Goal: Task Accomplishment & Management: Complete application form

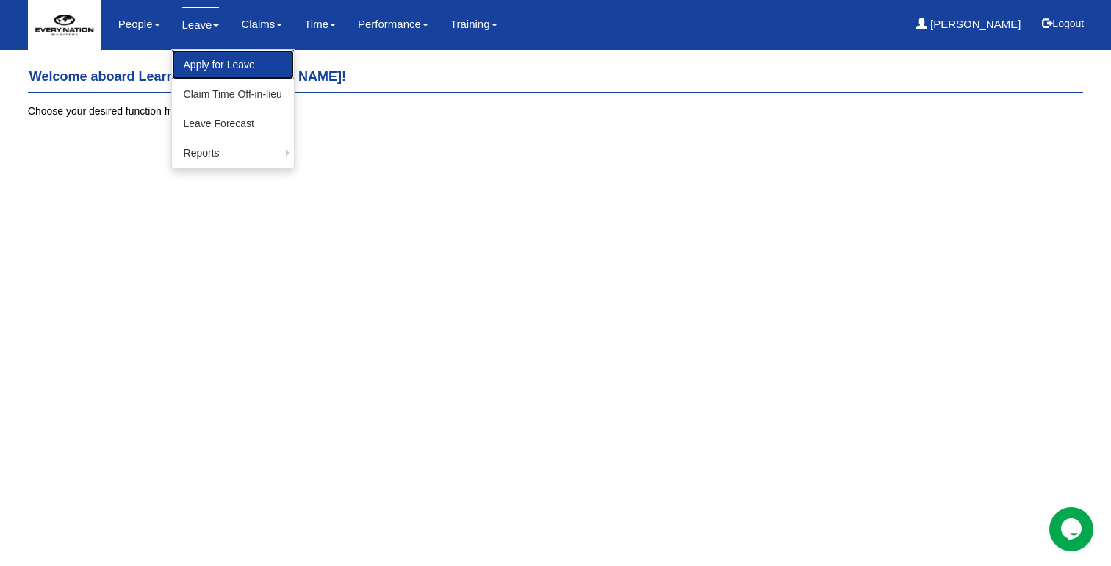
click at [223, 63] on link "Apply for Leave" at bounding box center [233, 64] width 122 height 29
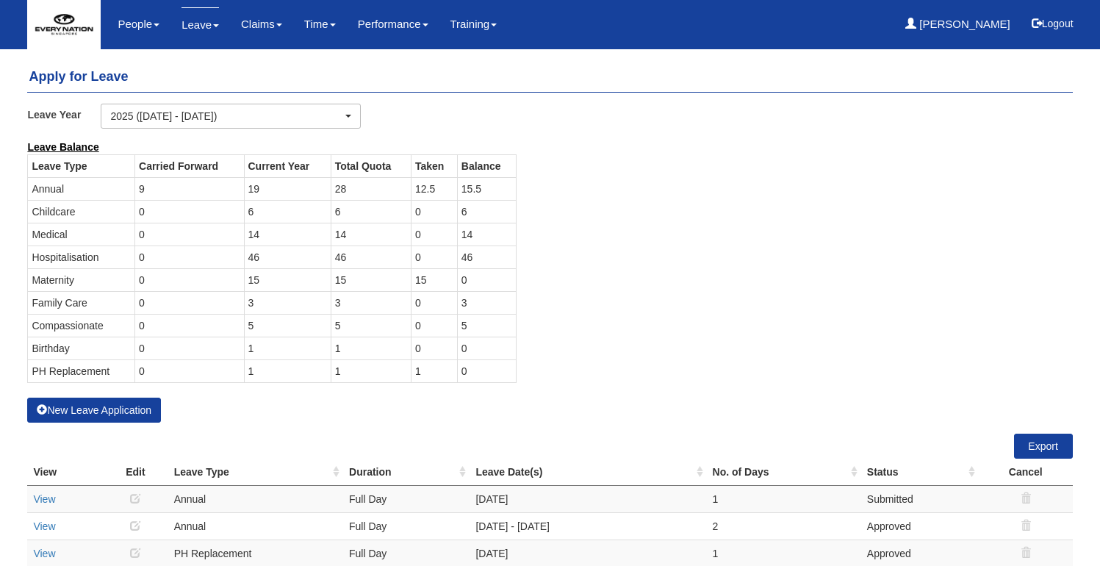
select select "50"
click at [74, 405] on button "New Leave Application" at bounding box center [94, 410] width 134 height 25
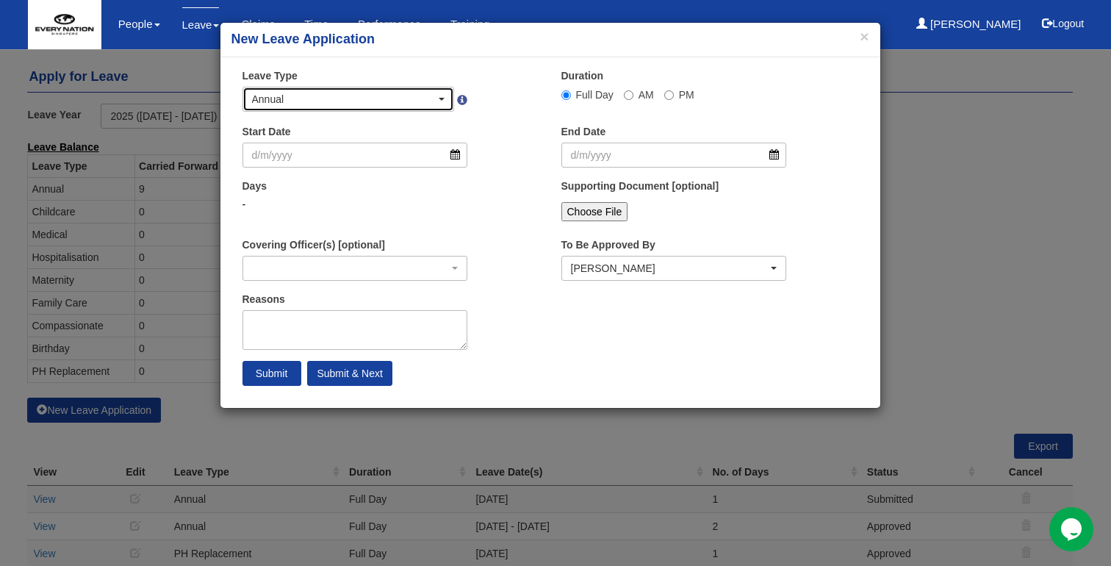
click at [364, 100] on div "Annual" at bounding box center [344, 99] width 184 height 15
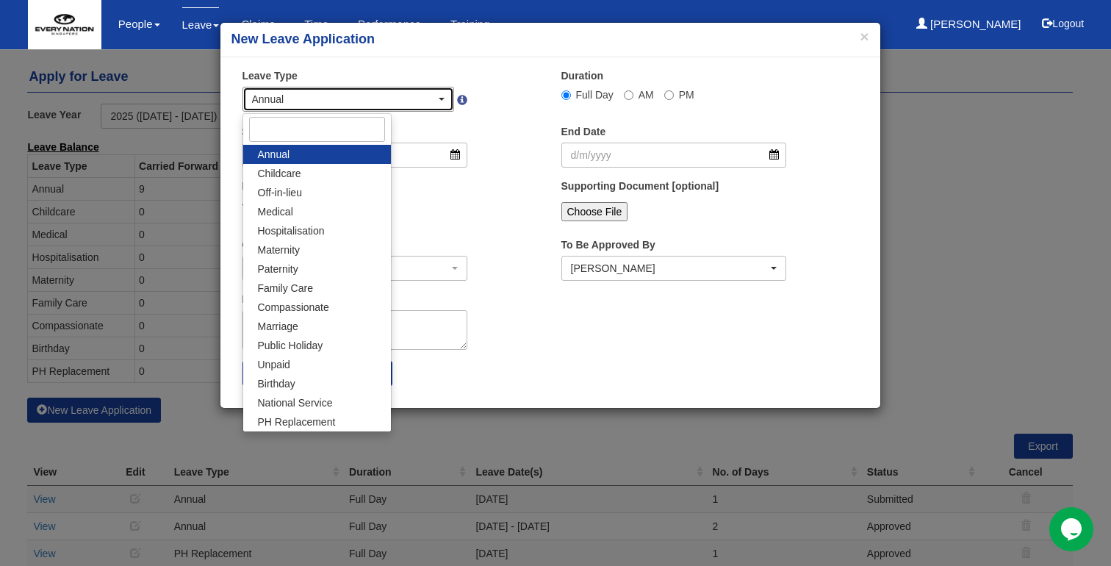
click at [364, 100] on div "Annual" at bounding box center [344, 99] width 184 height 15
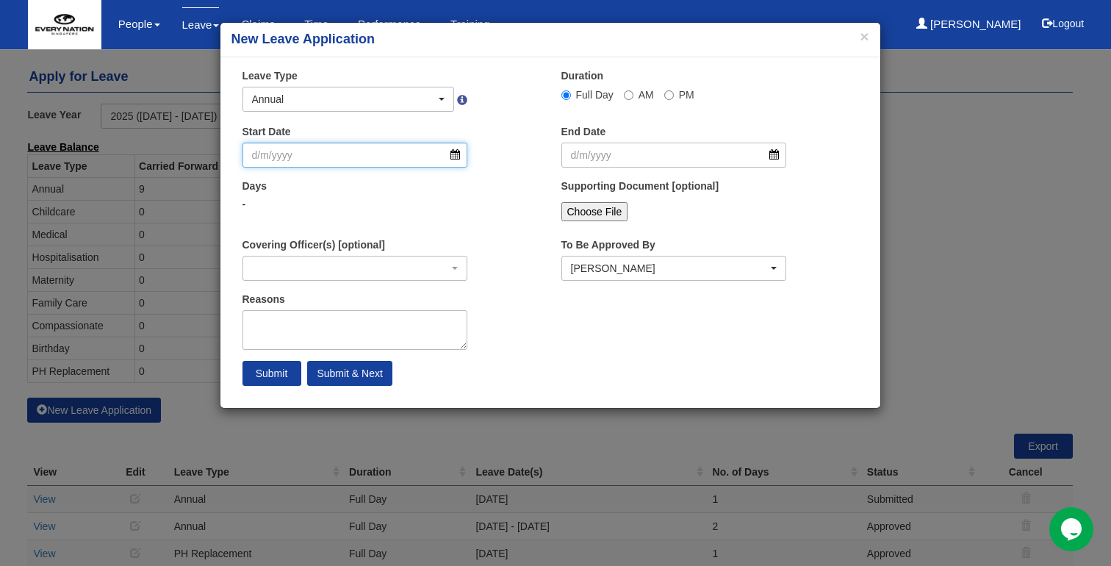
click at [454, 159] on input "Start Date" at bounding box center [355, 155] width 226 height 25
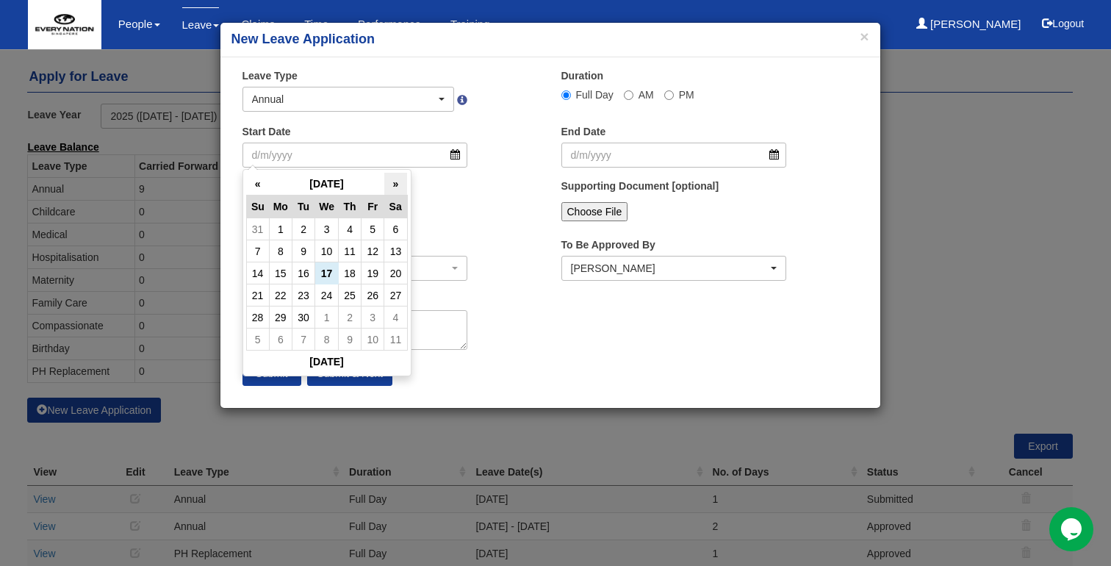
click at [396, 186] on th "»" at bounding box center [395, 184] width 23 height 23
click at [331, 292] on td "22" at bounding box center [327, 295] width 24 height 22
type input "[DATE]"
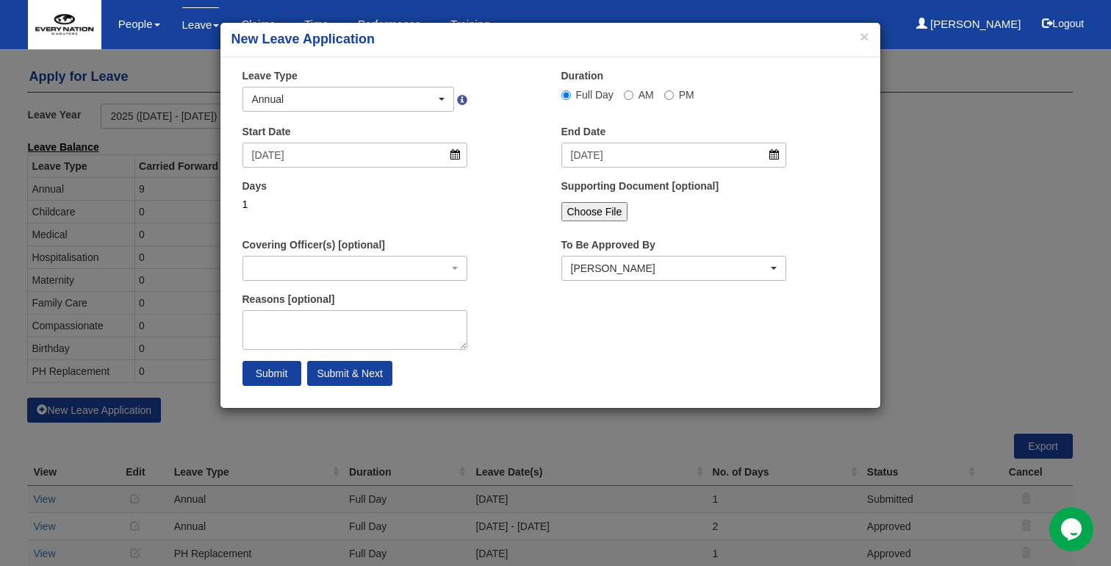
select select
click at [775, 151] on input "[DATE]" at bounding box center [674, 155] width 226 height 25
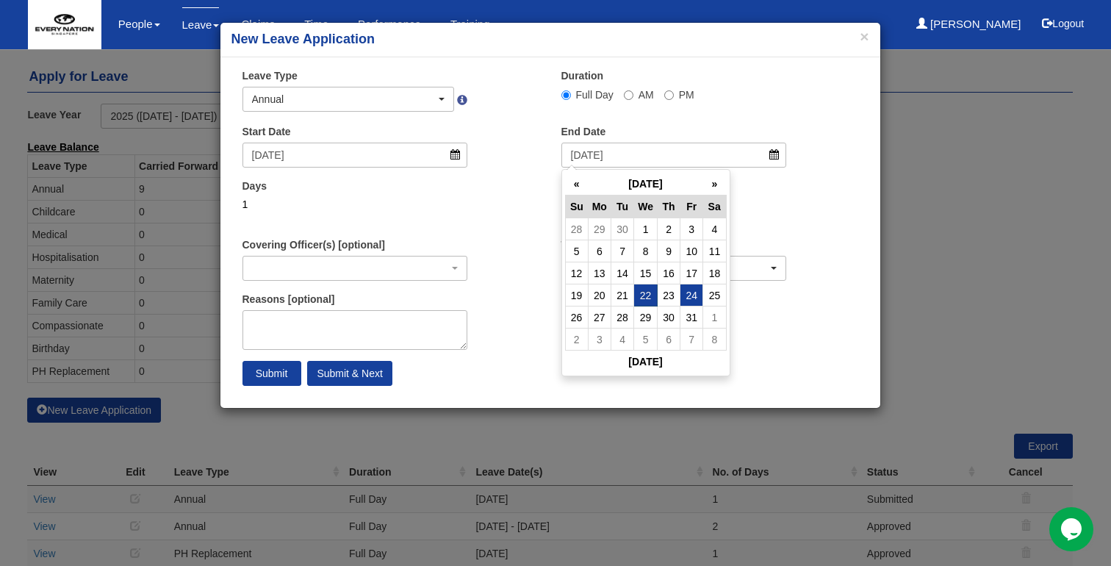
click at [694, 292] on td "24" at bounding box center [691, 295] width 23 height 22
type input "[DATE]"
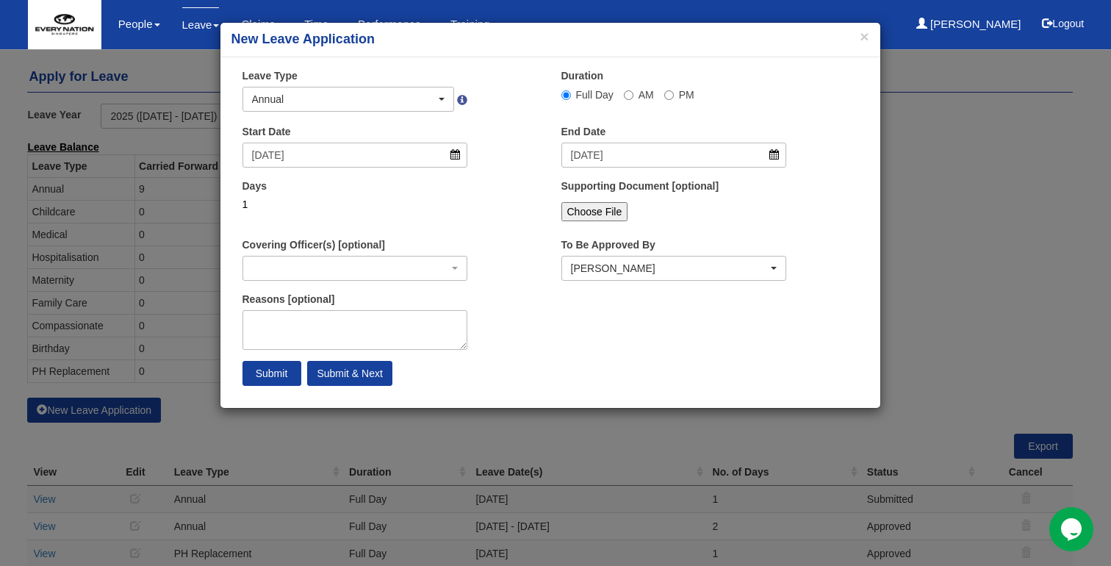
select select
click at [452, 157] on input "[DATE]" at bounding box center [355, 155] width 226 height 25
click at [511, 162] on div "Start Date [DATE]" at bounding box center [390, 151] width 319 height 54
click at [384, 375] on input "Submit & Next" at bounding box center [349, 373] width 85 height 25
select select
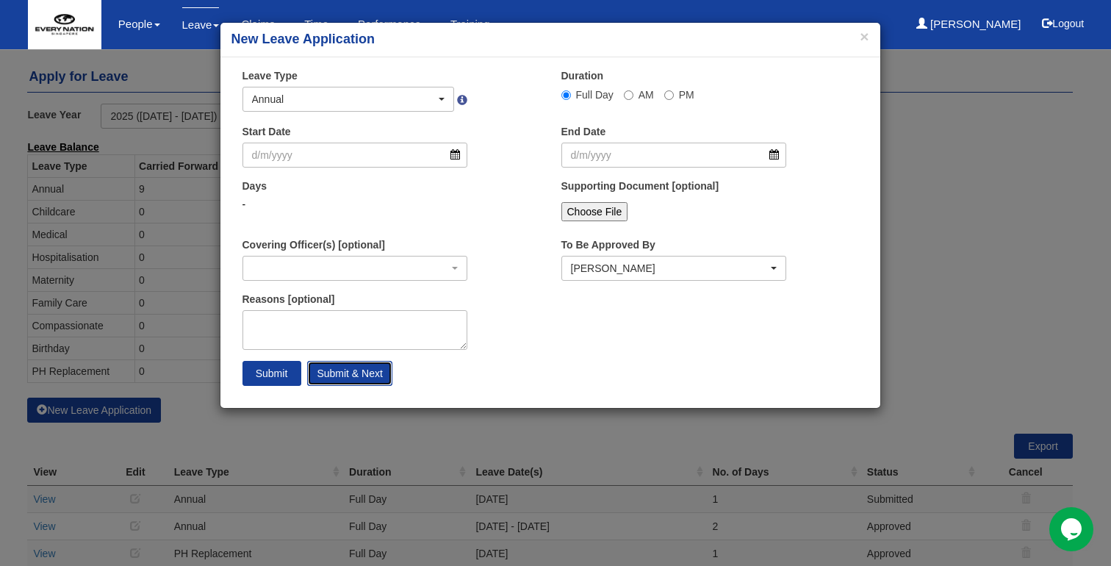
select select "50"
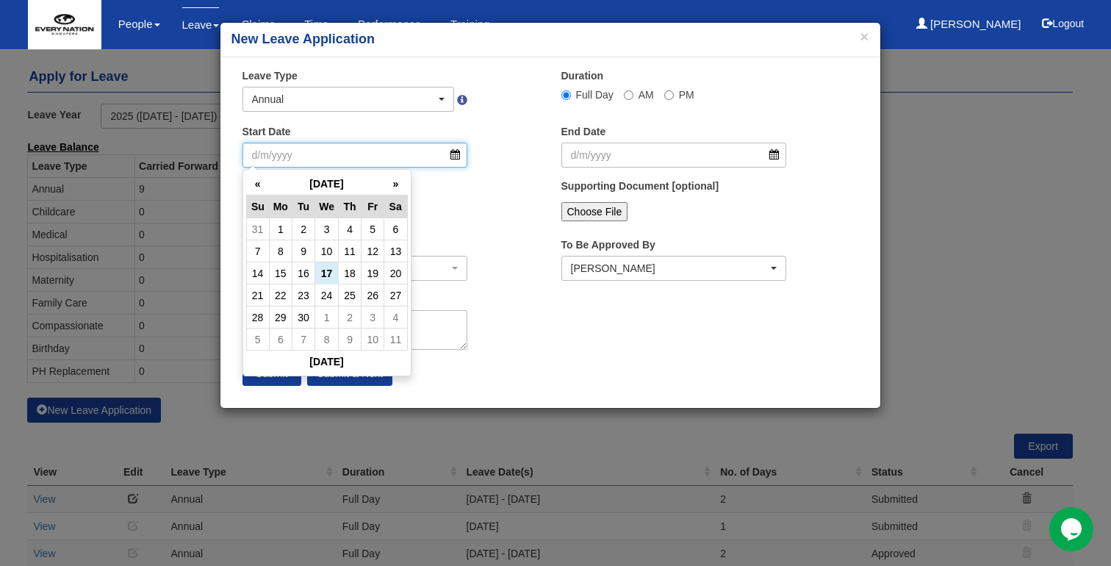
click at [453, 151] on input "Start Date" at bounding box center [355, 155] width 226 height 25
click at [389, 179] on th "»" at bounding box center [395, 184] width 23 height 23
click at [346, 278] on td "13" at bounding box center [350, 273] width 23 height 22
type input "[DATE]"
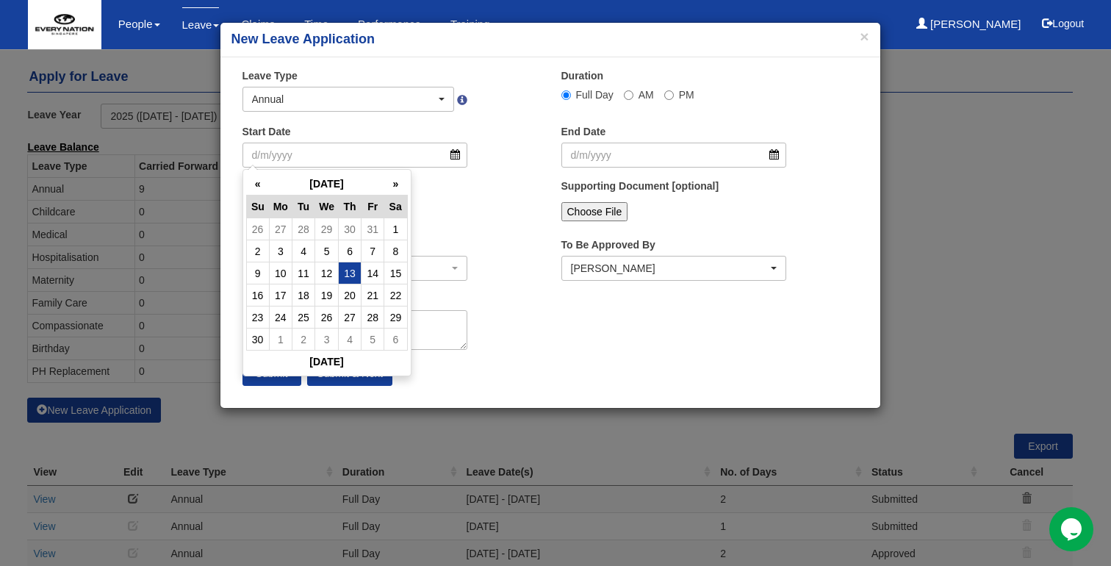
type input "[DATE]"
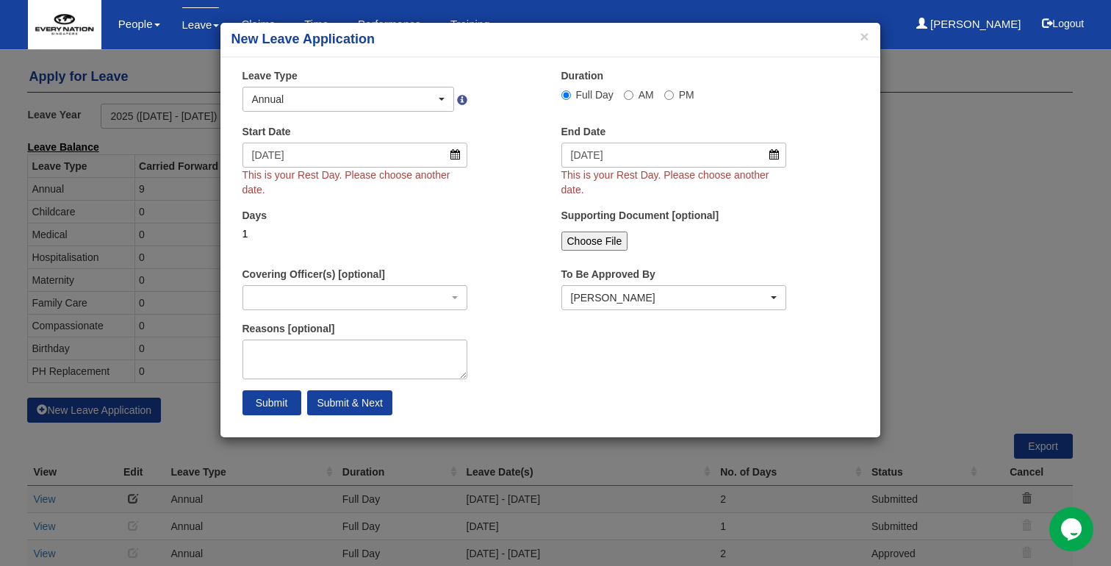
select select
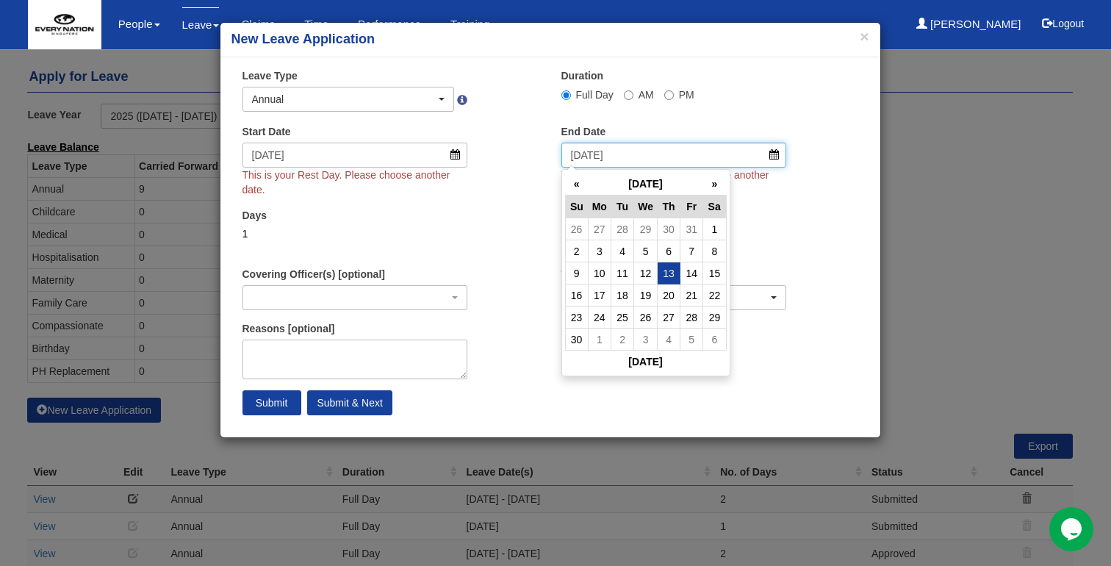
click at [769, 154] on input "[DATE]" at bounding box center [674, 155] width 226 height 25
click at [603, 295] on td "17" at bounding box center [599, 295] width 23 height 22
type input "[DATE]"
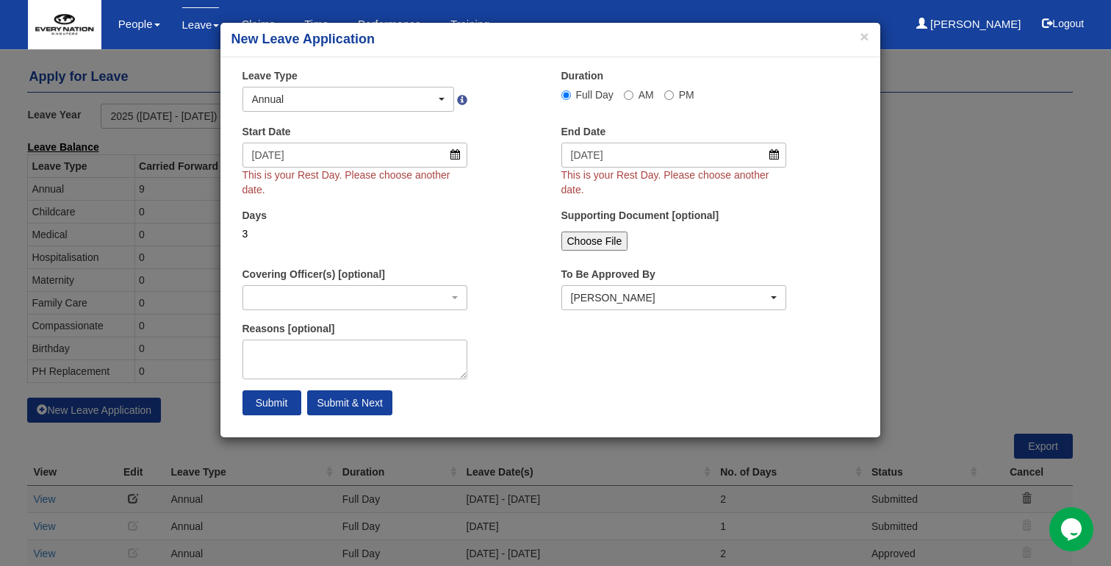
select select
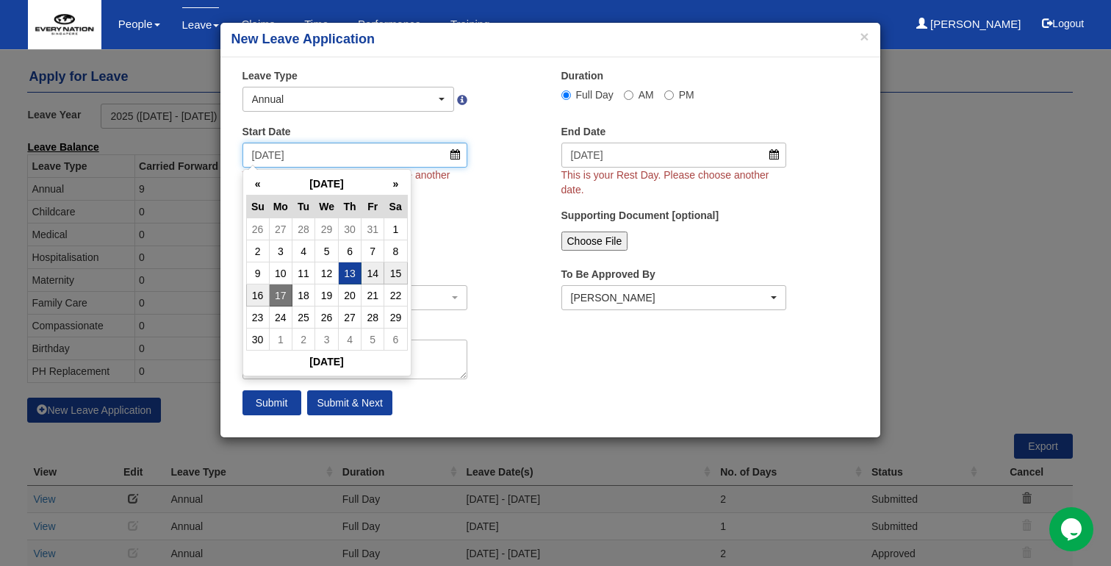
click at [455, 146] on input "[DATE]" at bounding box center [355, 155] width 226 height 25
click at [368, 277] on td "14" at bounding box center [373, 273] width 23 height 22
type input "[DATE]"
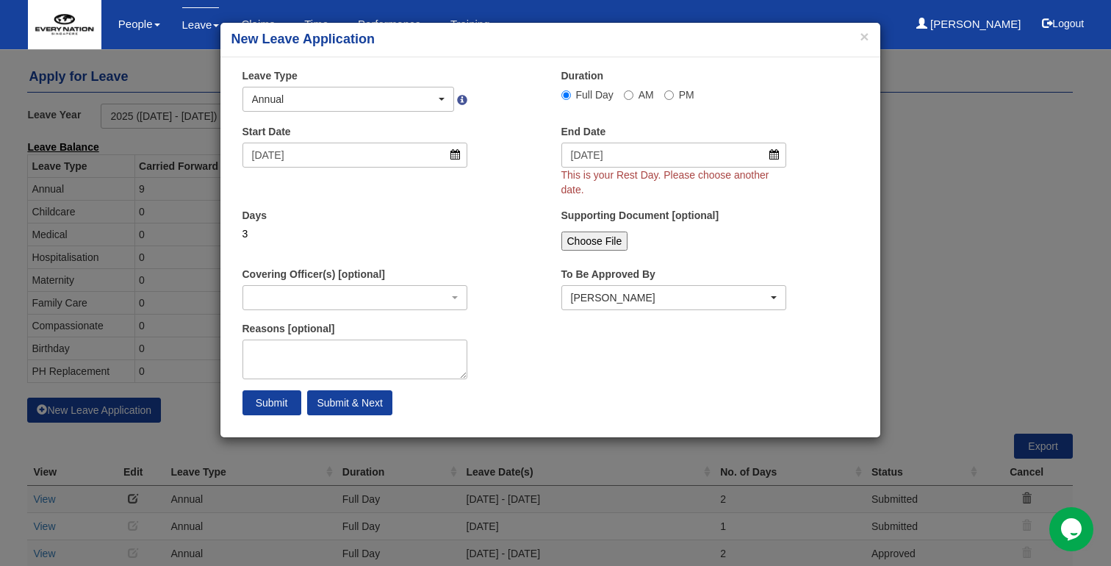
select select
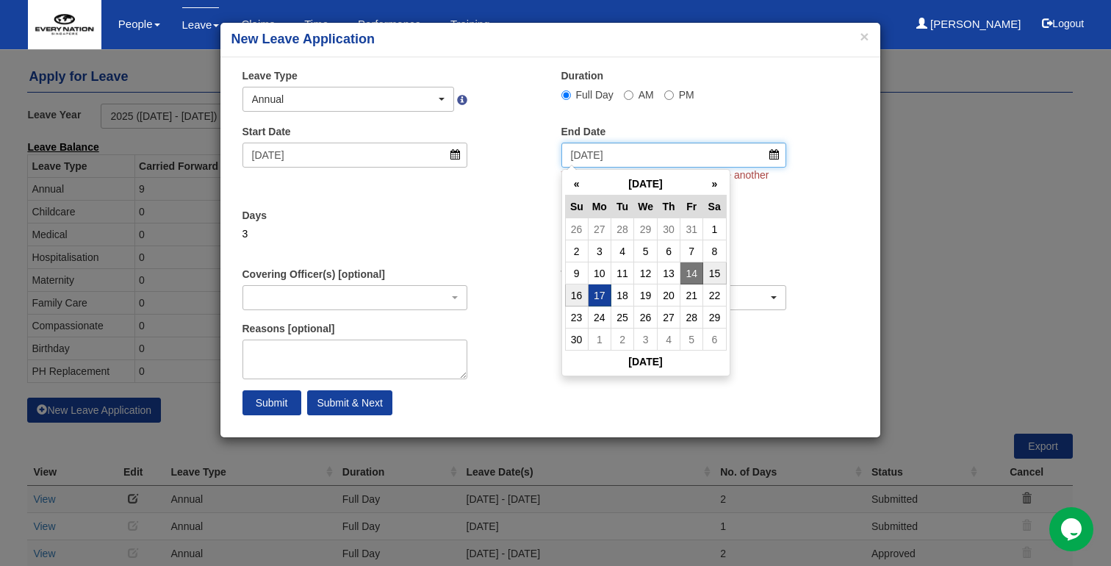
click at [781, 158] on input "[DATE]" at bounding box center [674, 155] width 226 height 25
click at [572, 290] on td "16" at bounding box center [576, 295] width 23 height 22
type input "[DATE]"
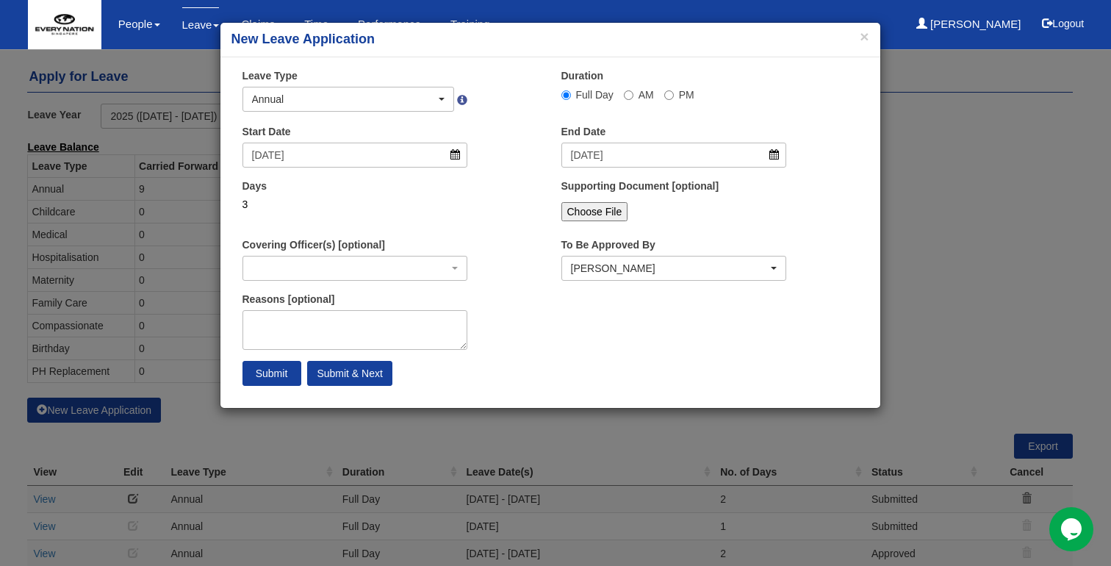
select select
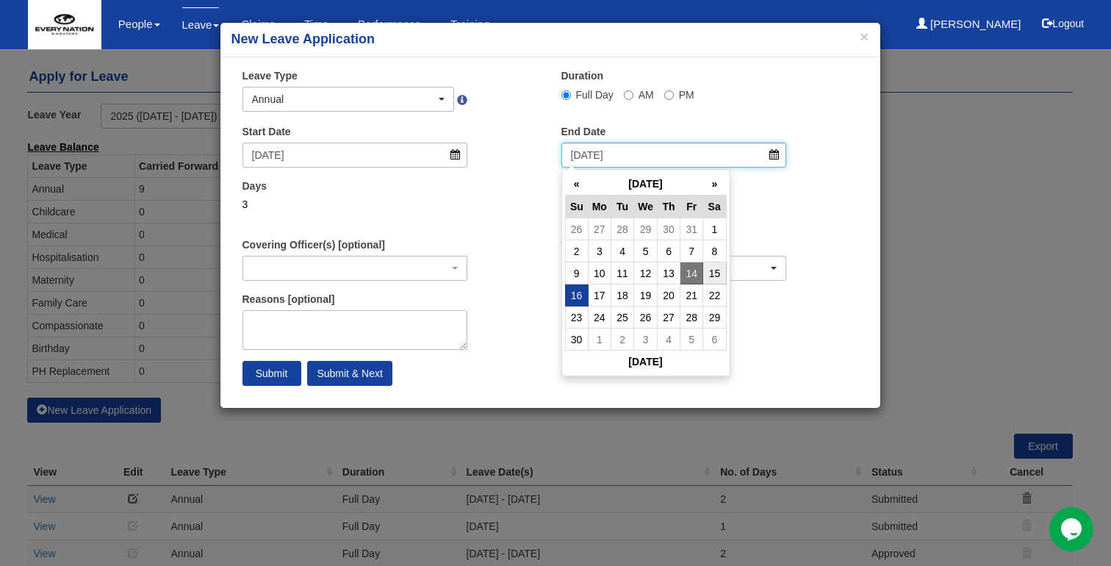
click at [768, 153] on input "[DATE]" at bounding box center [674, 155] width 226 height 25
click at [581, 295] on td "16" at bounding box center [576, 295] width 23 height 22
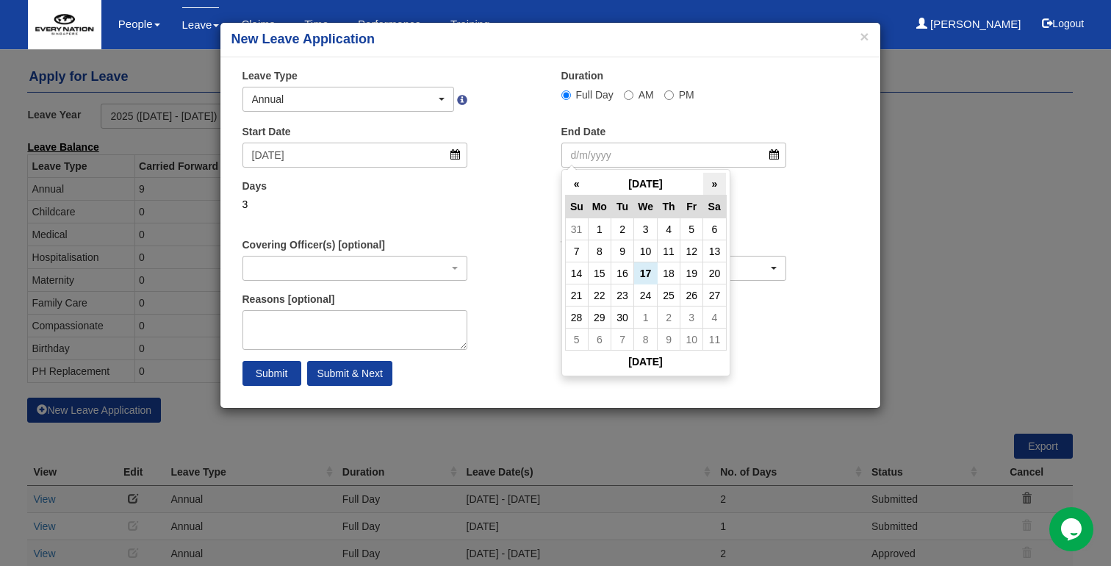
click at [722, 186] on th "»" at bounding box center [714, 184] width 23 height 23
click at [581, 295] on td "16" at bounding box center [576, 295] width 23 height 22
type input "[DATE]"
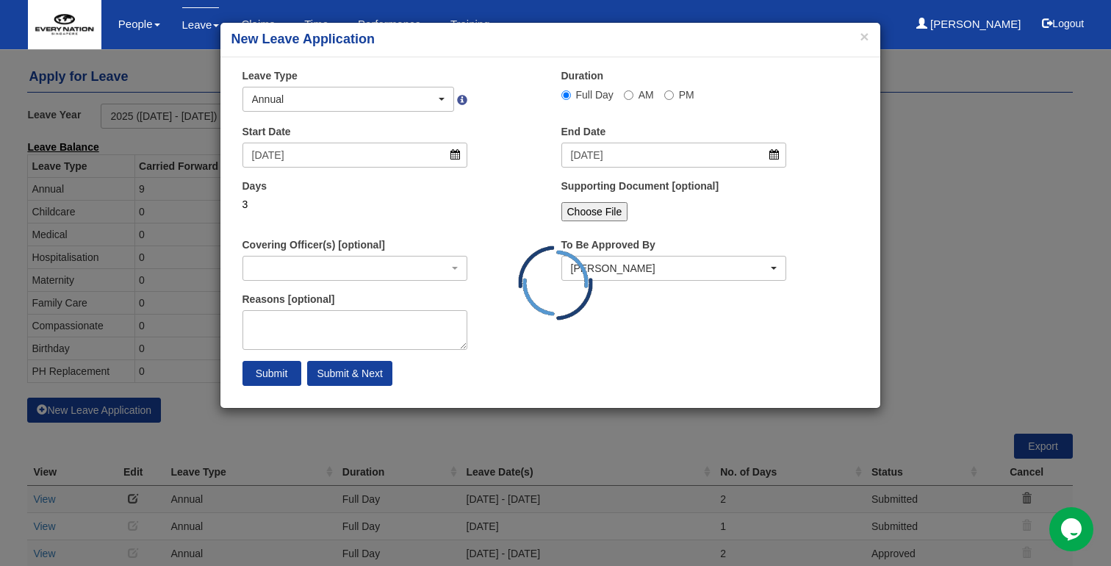
select select
click at [263, 375] on input "Submit" at bounding box center [271, 373] width 59 height 25
select select
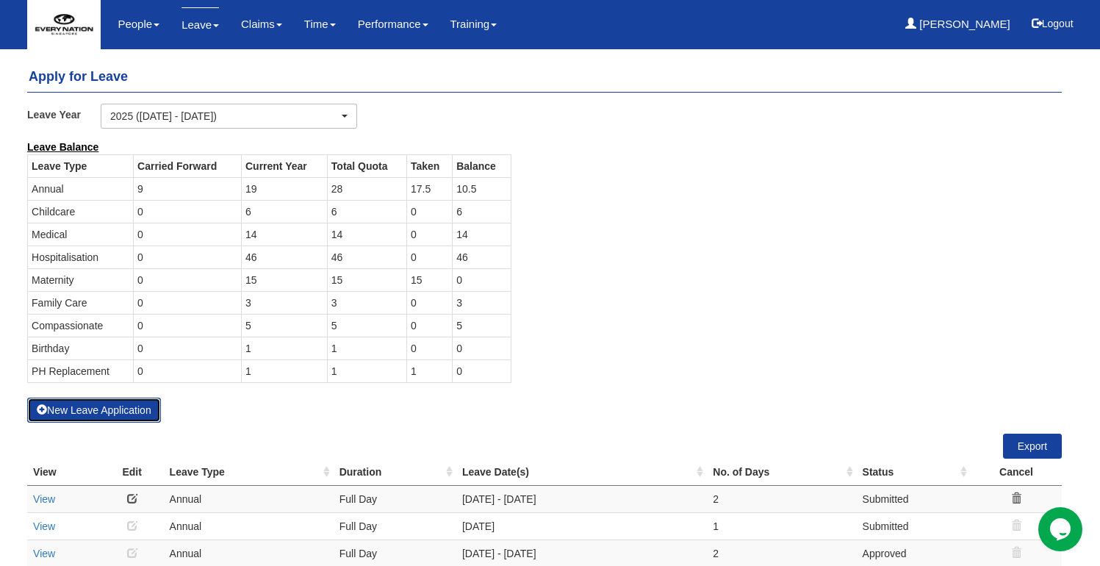
select select "50"
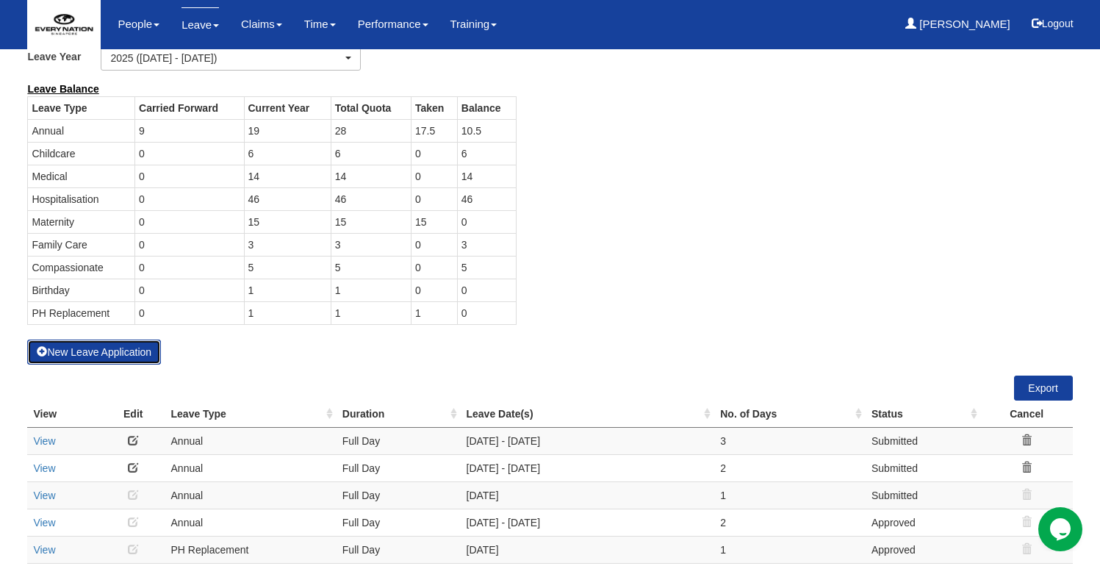
scroll to position [72, 0]
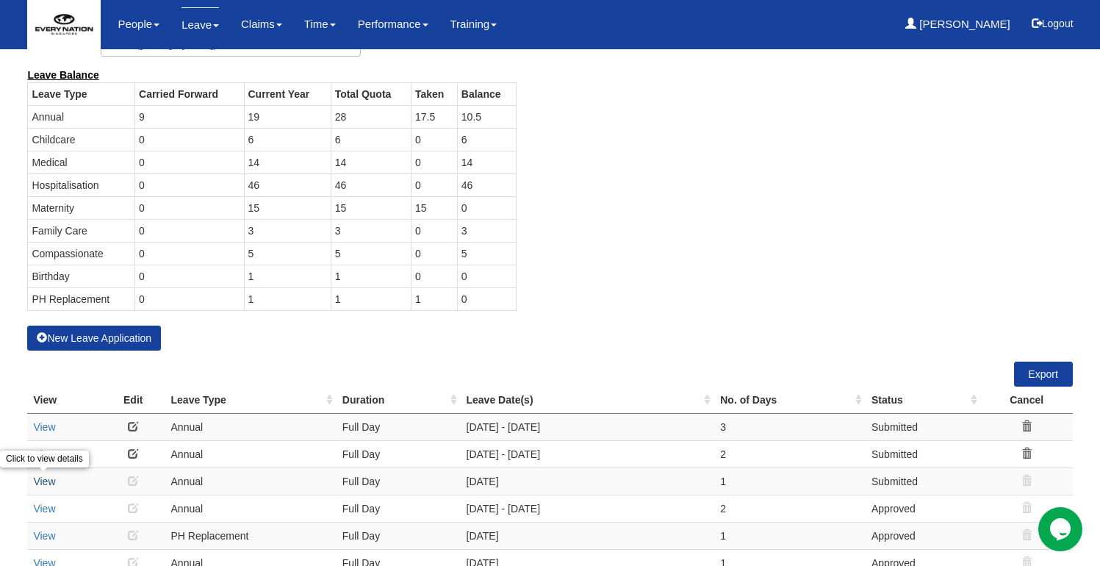
click at [48, 480] on link "View" at bounding box center [44, 481] width 22 height 12
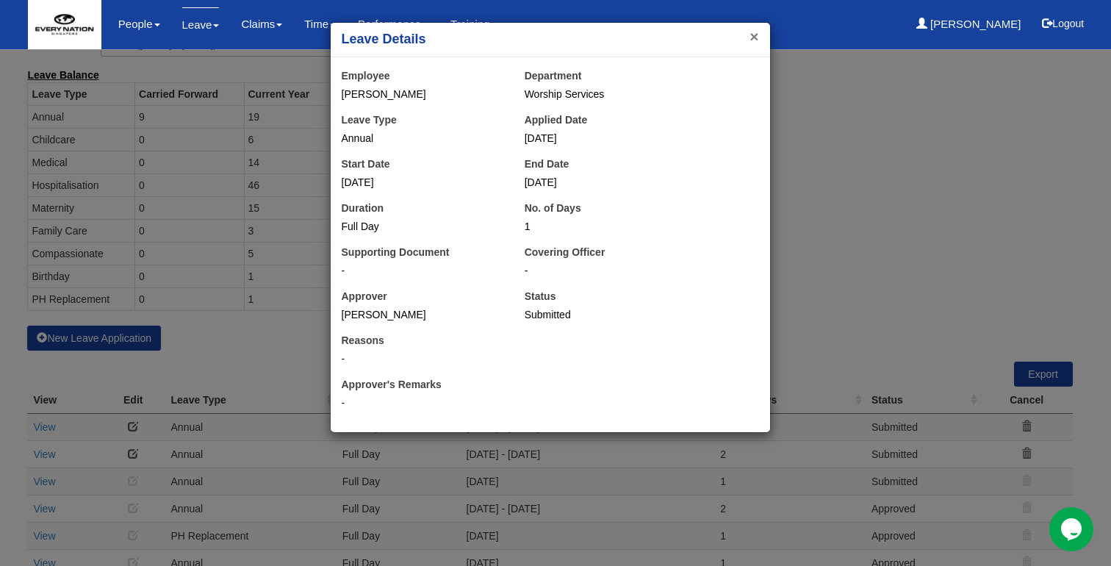
click at [755, 36] on button "×" at bounding box center [754, 36] width 9 height 15
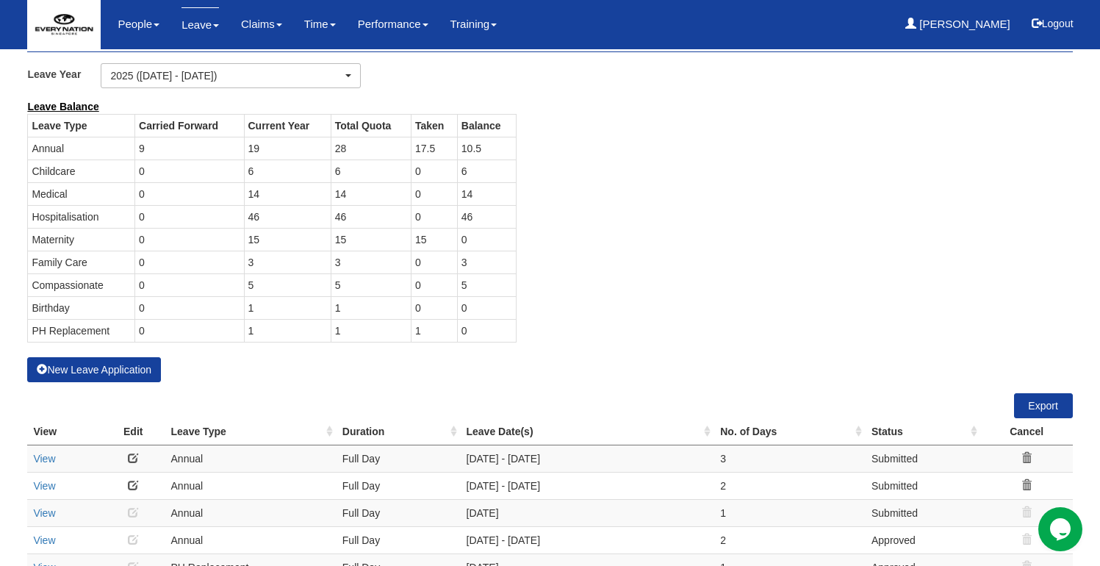
scroll to position [0, 0]
